Goal: Task Accomplishment & Management: Manage account settings

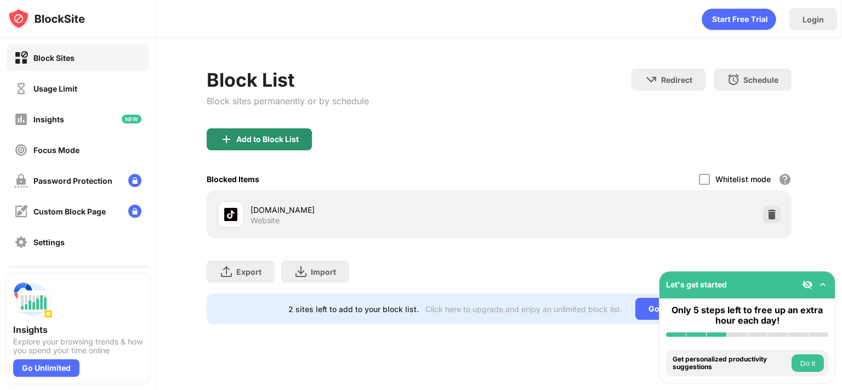
click at [239, 135] on div "Add to Block List" at bounding box center [267, 139] width 62 height 9
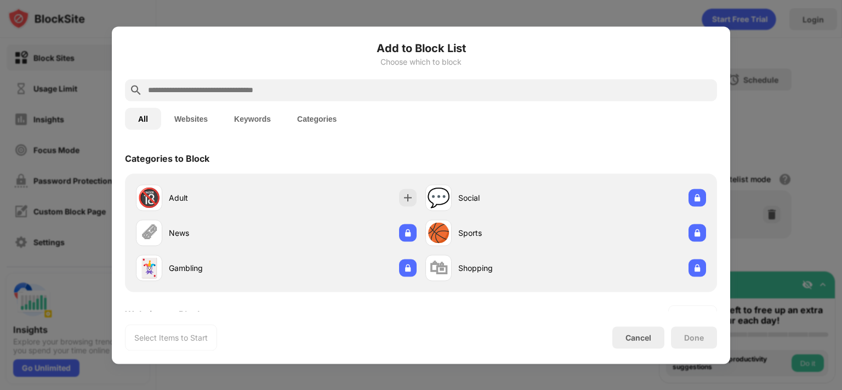
click at [313, 90] on input "text" at bounding box center [429, 89] width 565 height 13
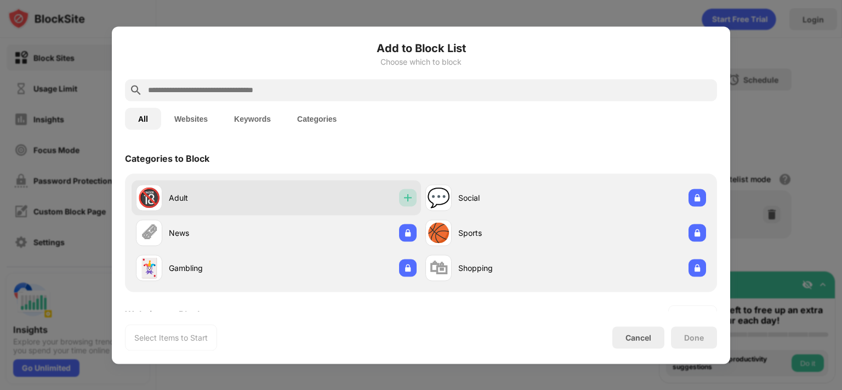
drag, startPoint x: 407, startPoint y: 194, endPoint x: 377, endPoint y: 187, distance: 31.1
click at [407, 194] on img at bounding box center [407, 197] width 11 height 11
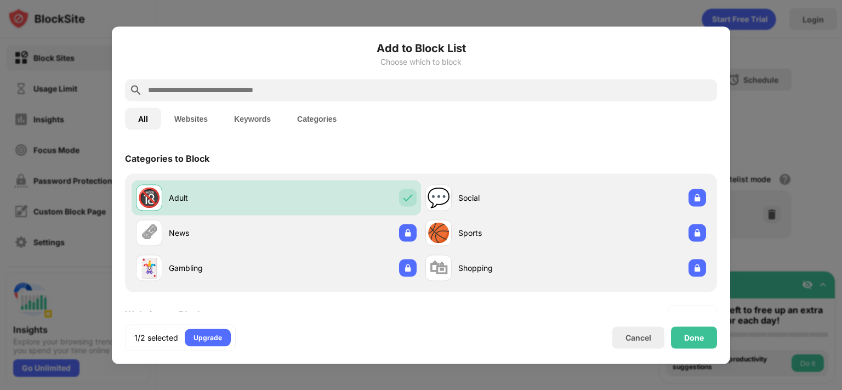
click at [195, 115] on button "Websites" at bounding box center [191, 118] width 60 height 22
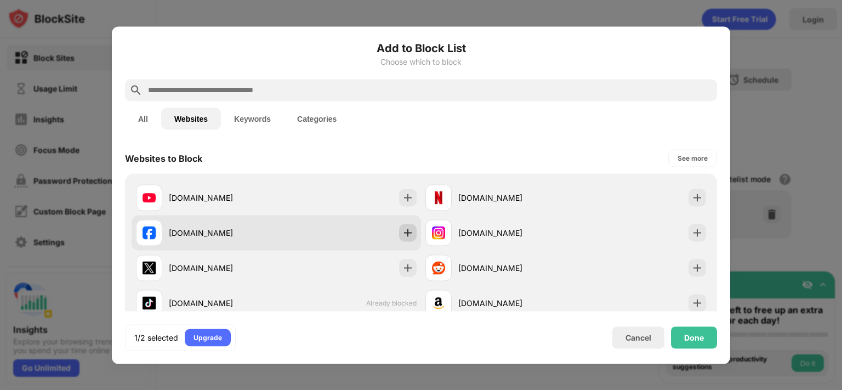
click at [407, 227] on img at bounding box center [407, 232] width 11 height 11
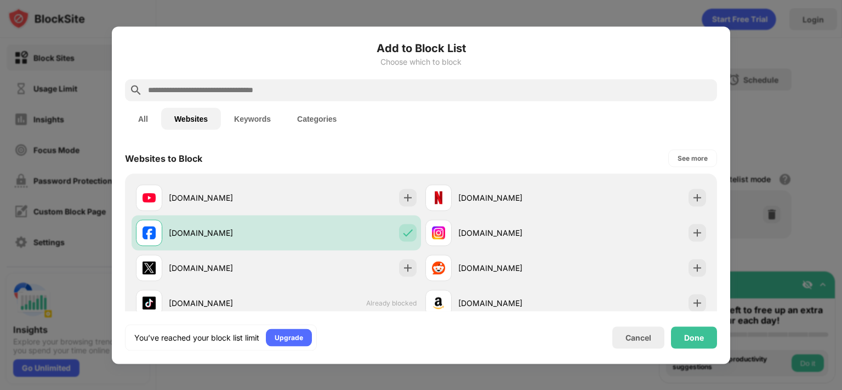
click at [688, 333] on div "Done" at bounding box center [694, 337] width 20 height 9
